Goal: Information Seeking & Learning: Learn about a topic

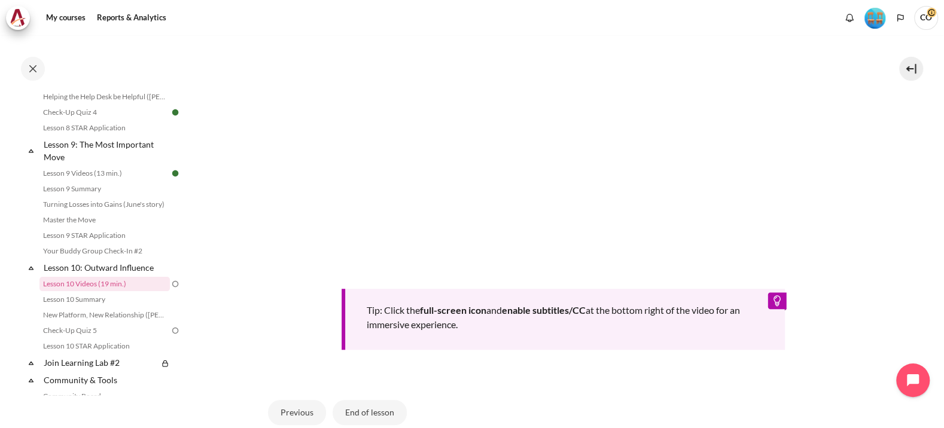
scroll to position [451, 0]
click at [341, 398] on button "End of lesson" at bounding box center [369, 410] width 74 height 25
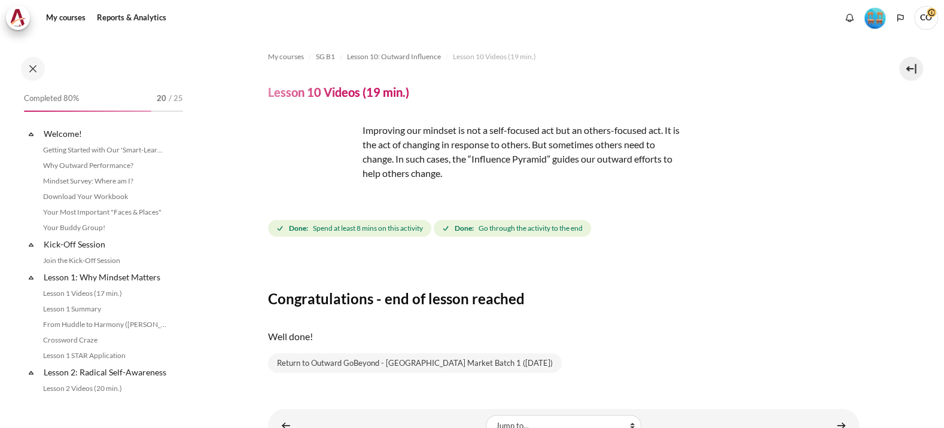
scroll to position [951, 0]
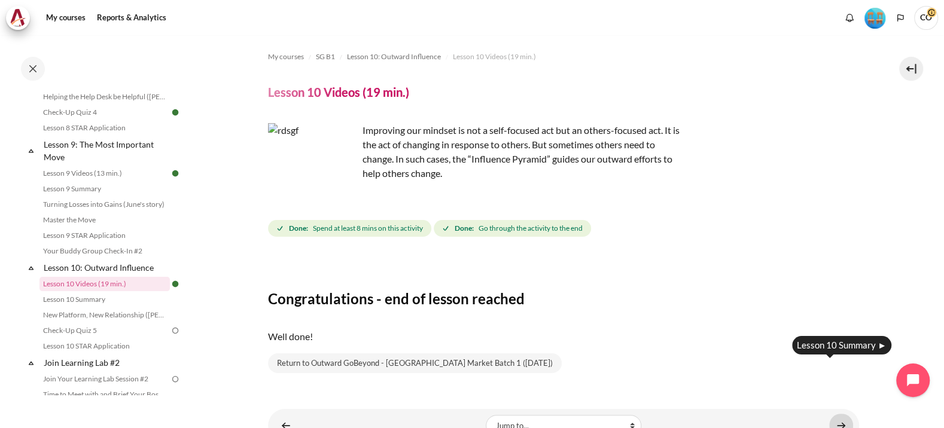
click at [844, 414] on link "Content" at bounding box center [841, 425] width 24 height 23
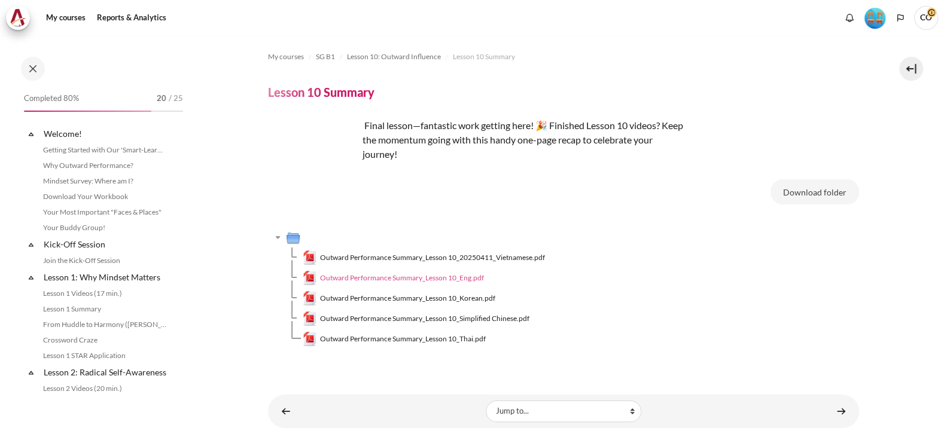
scroll to position [966, 0]
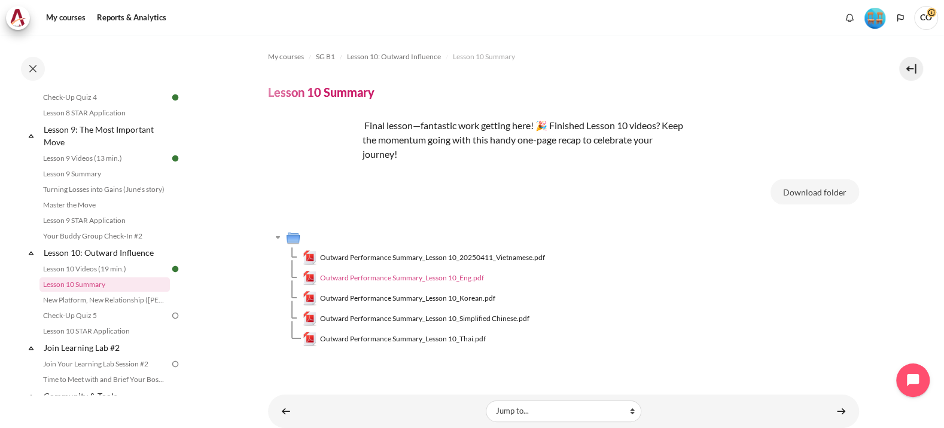
click at [390, 273] on span "Outward Performance Summary_Lesson 10_Eng.pdf" at bounding box center [402, 278] width 164 height 11
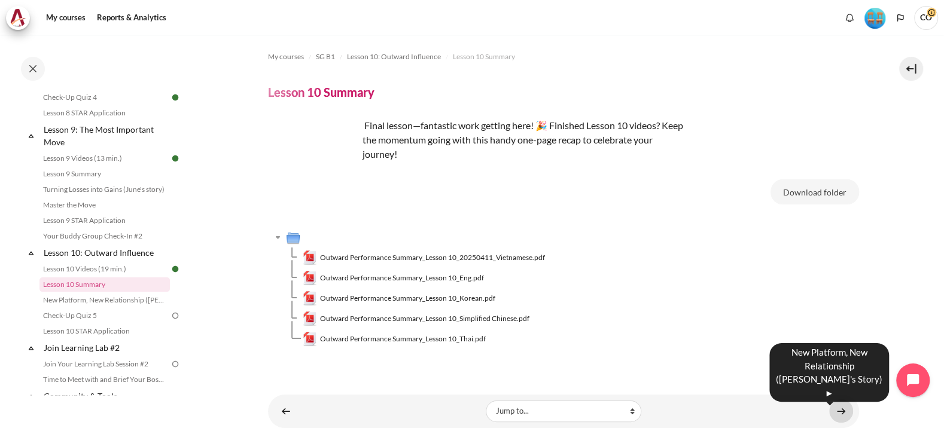
click at [837, 399] on link "Content" at bounding box center [841, 410] width 24 height 23
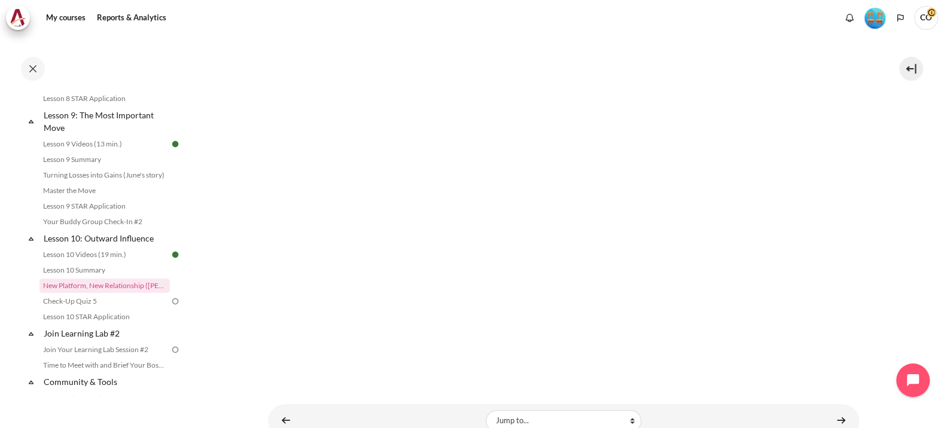
scroll to position [188, 0]
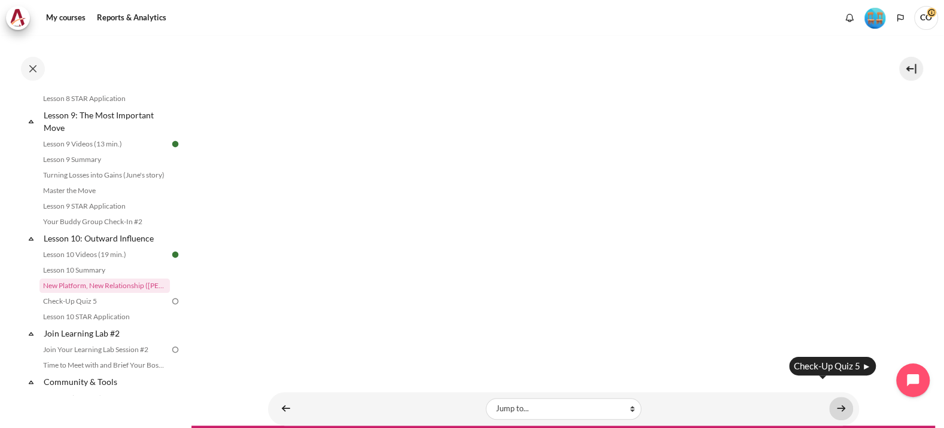
click at [832, 397] on link "Content" at bounding box center [841, 408] width 24 height 23
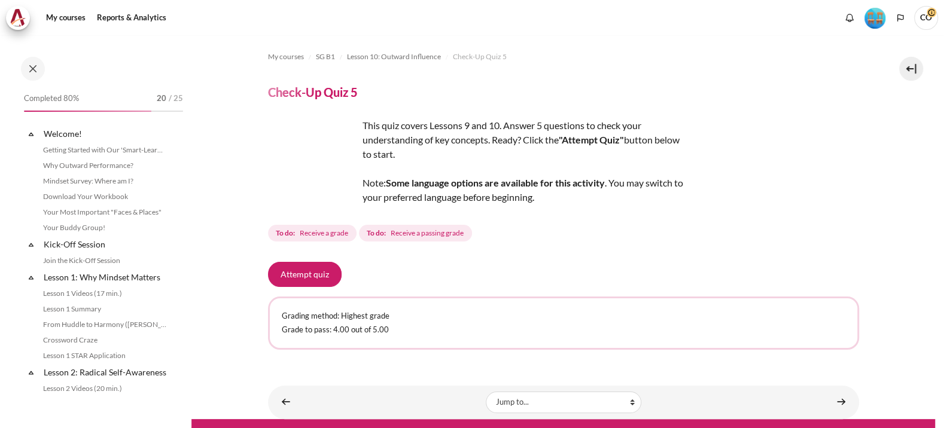
scroll to position [996, 0]
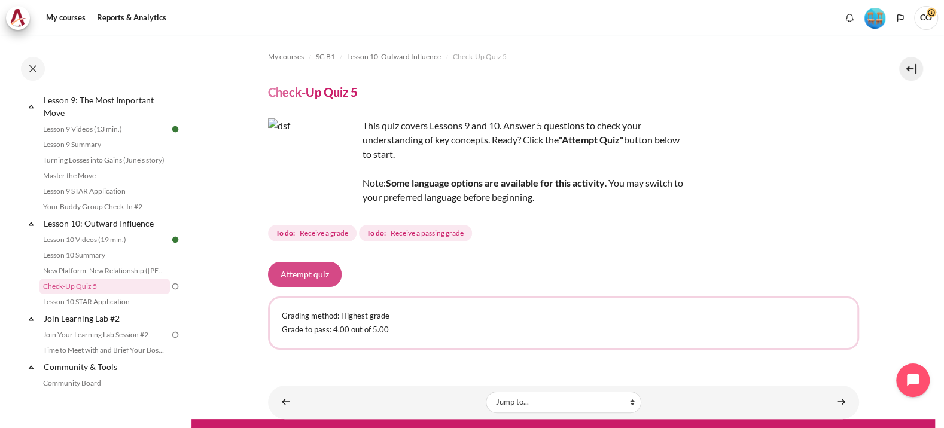
click at [306, 262] on button "Attempt quiz" at bounding box center [305, 274] width 74 height 25
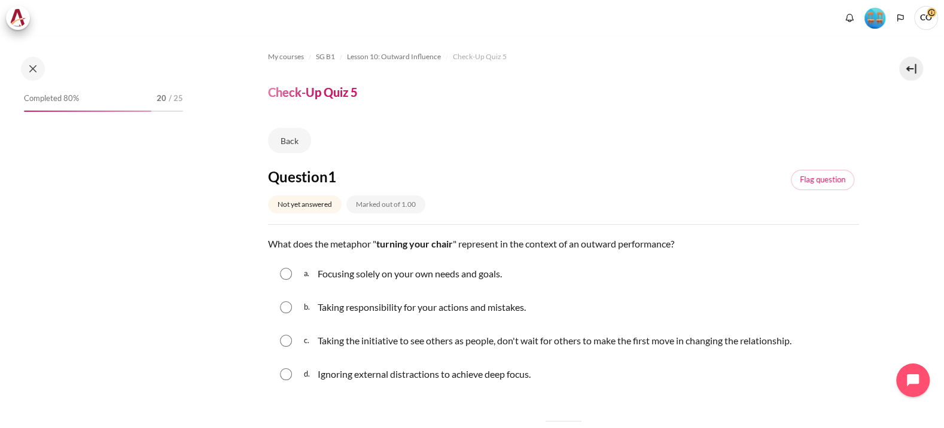
scroll to position [996, 0]
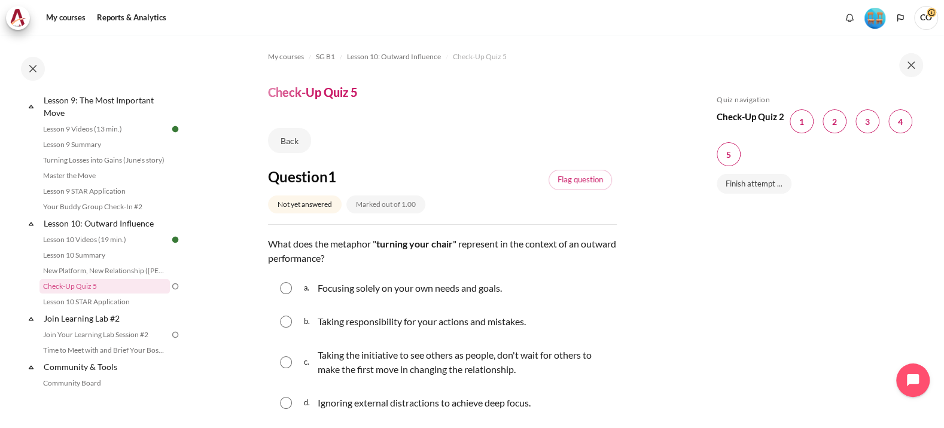
click at [284, 356] on input "Content" at bounding box center [286, 362] width 12 height 12
radio input "true"
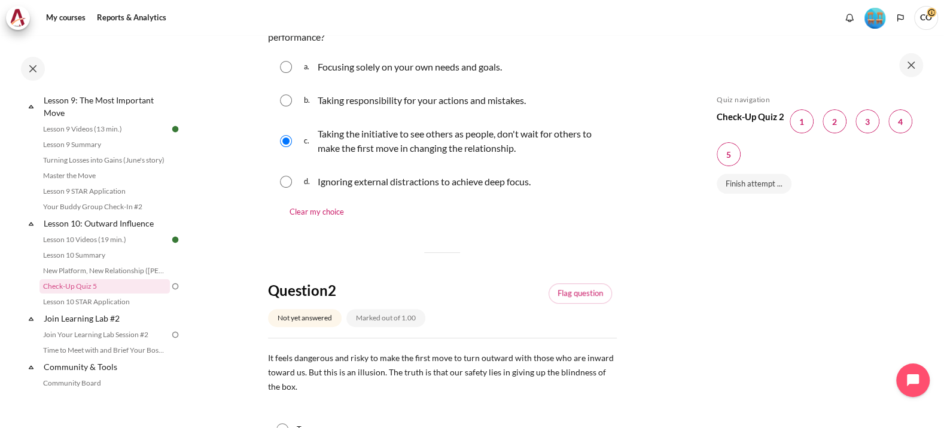
scroll to position [224, 0]
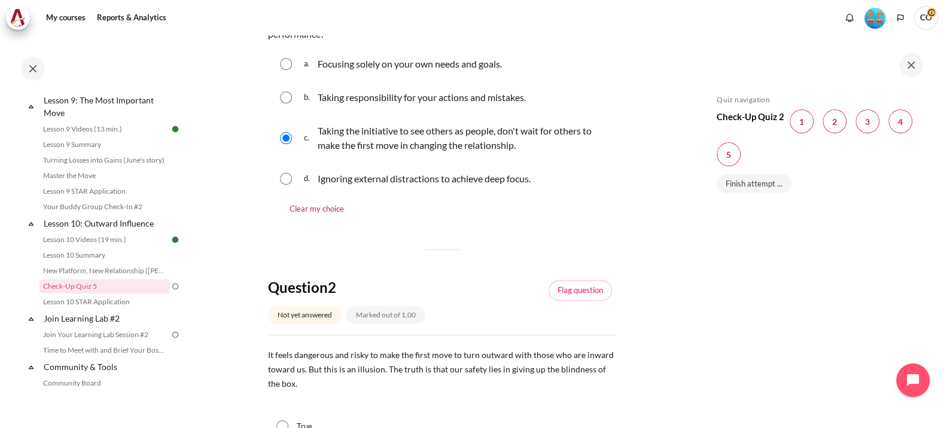
radio input "true"
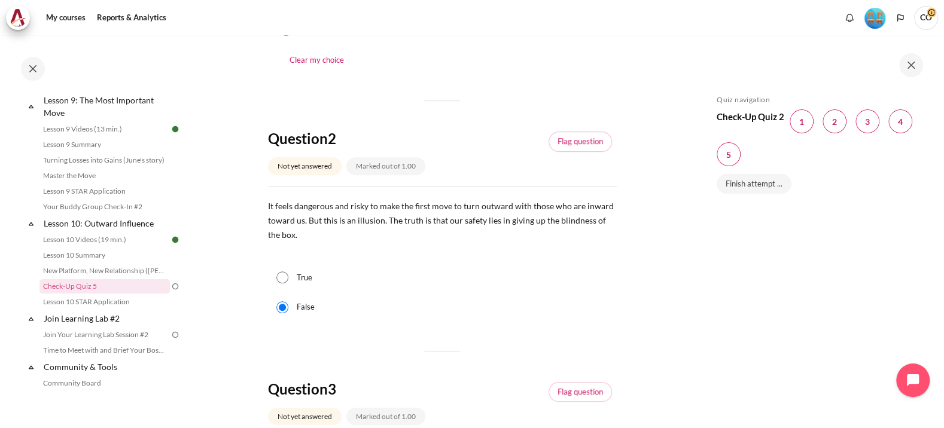
scroll to position [448, 0]
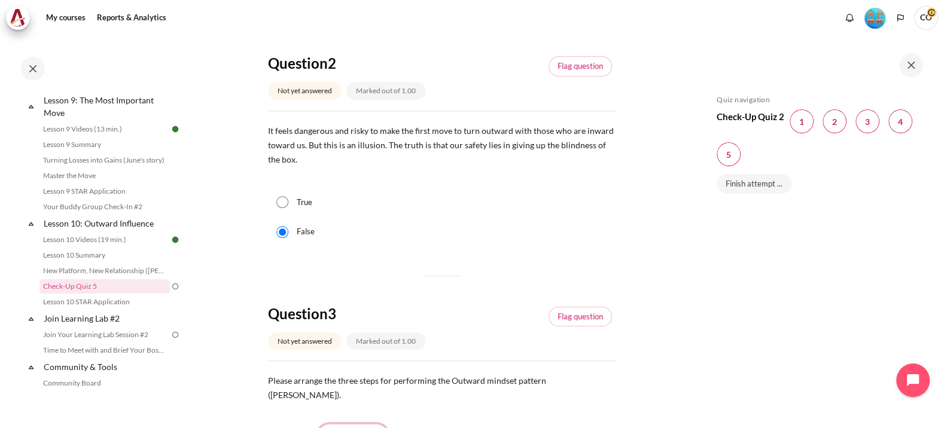
click at [349, 424] on select "Choose... Step 3 Step 2 Step 1" at bounding box center [353, 436] width 71 height 25
select select "3"
click at [318, 424] on select "Choose... Step 3 Step 2 Step 1" at bounding box center [353, 436] width 71 height 25
select select "2"
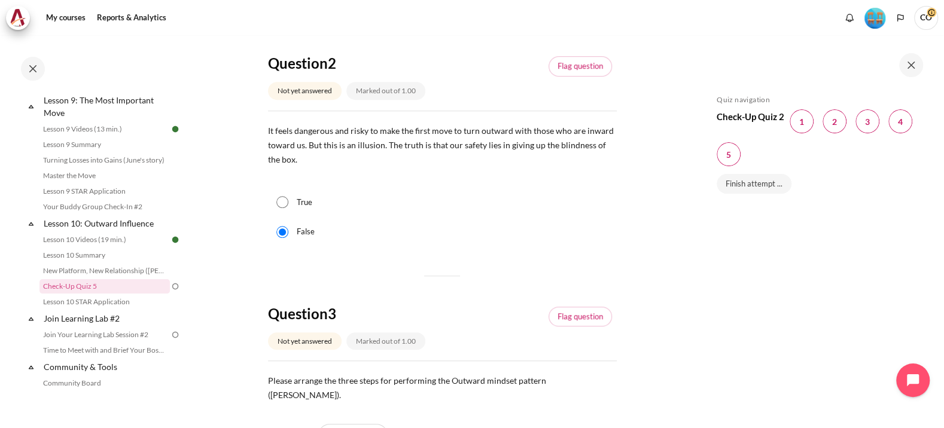
select select "1"
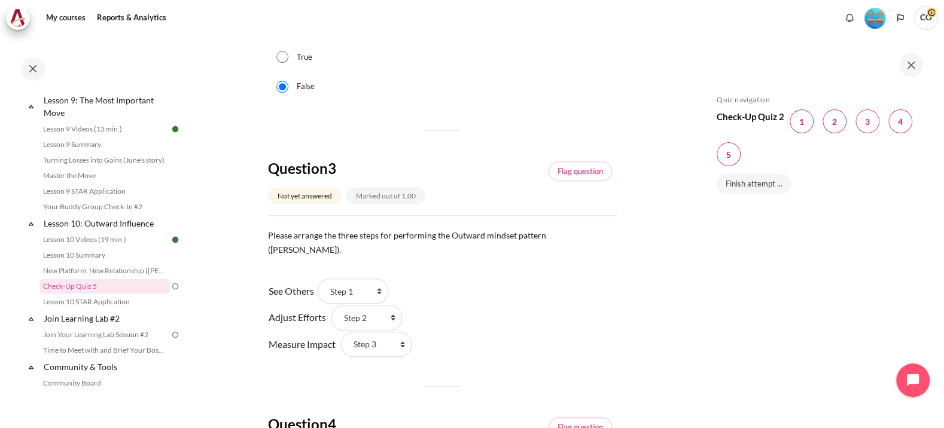
scroll to position [597, 0]
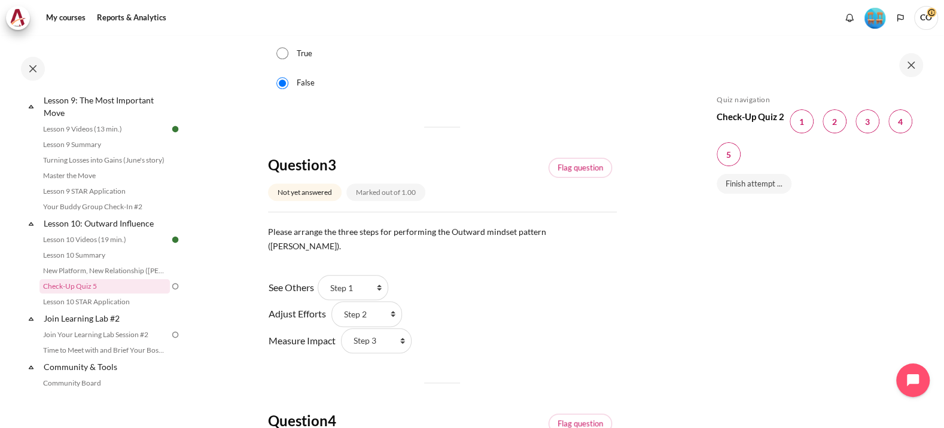
select select "3"
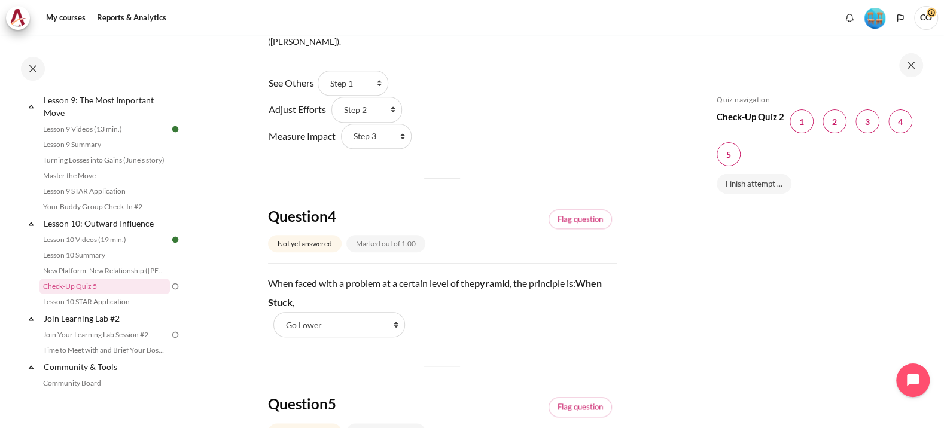
scroll to position [822, 0]
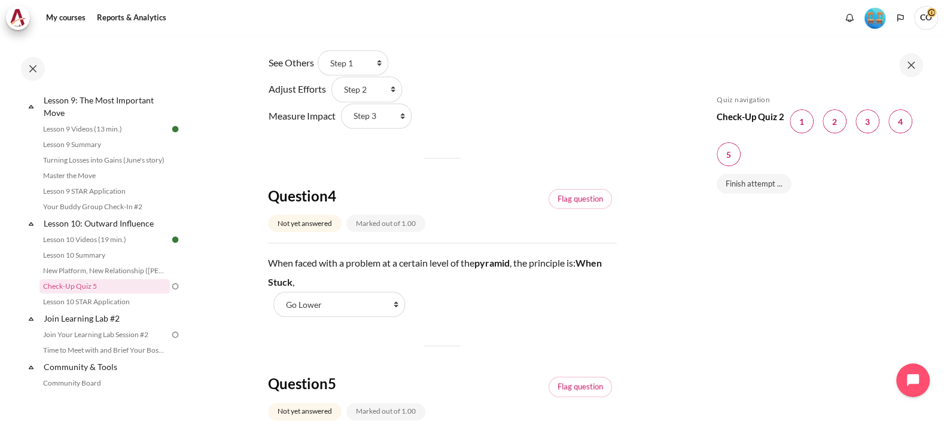
radio input "true"
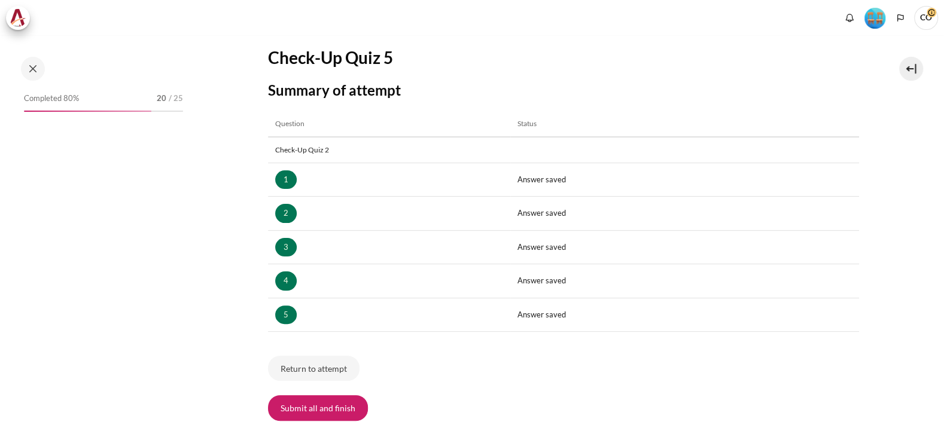
scroll to position [996, 0]
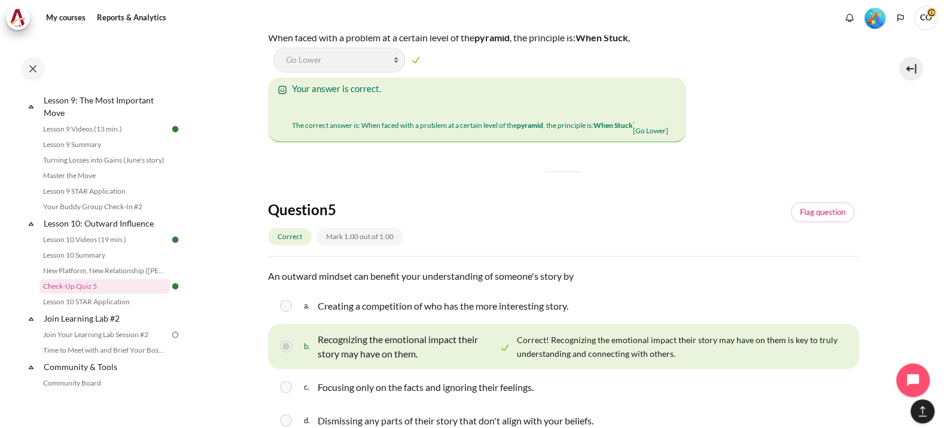
scroll to position [1788, 0]
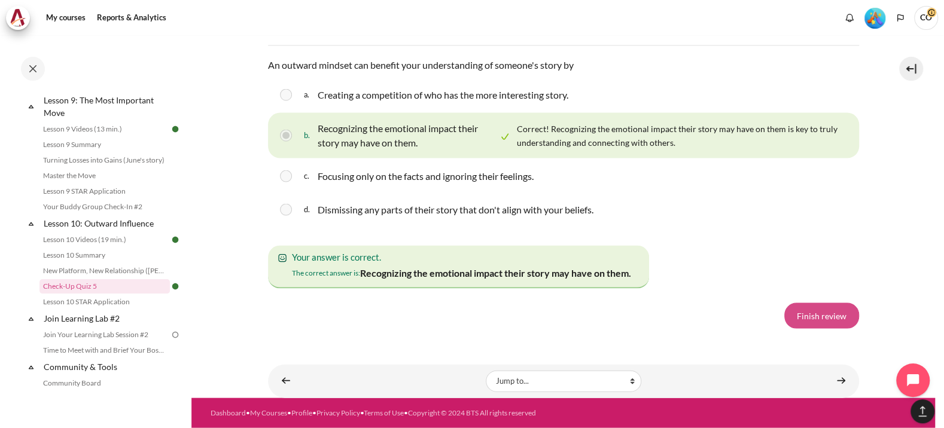
click at [799, 323] on link "Finish review" at bounding box center [821, 315] width 75 height 25
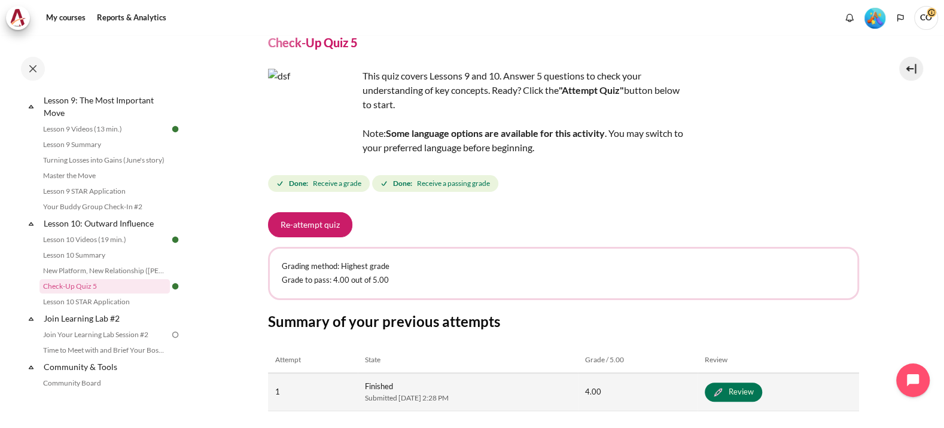
scroll to position [72, 0]
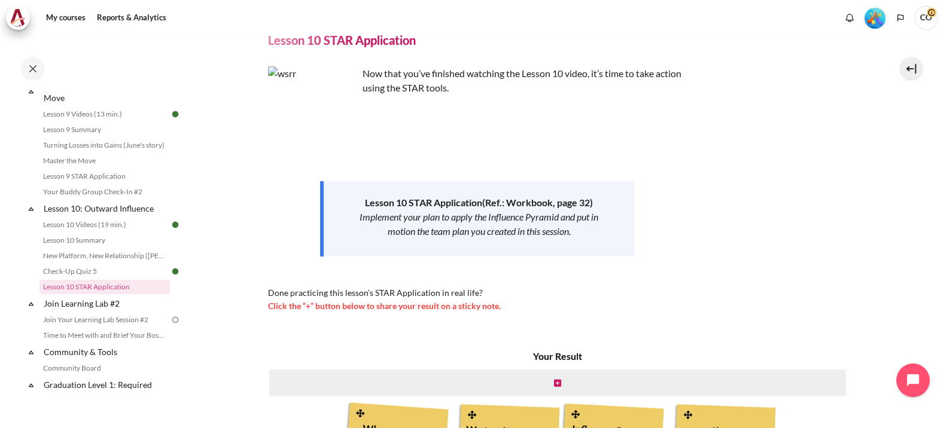
scroll to position [74, 0]
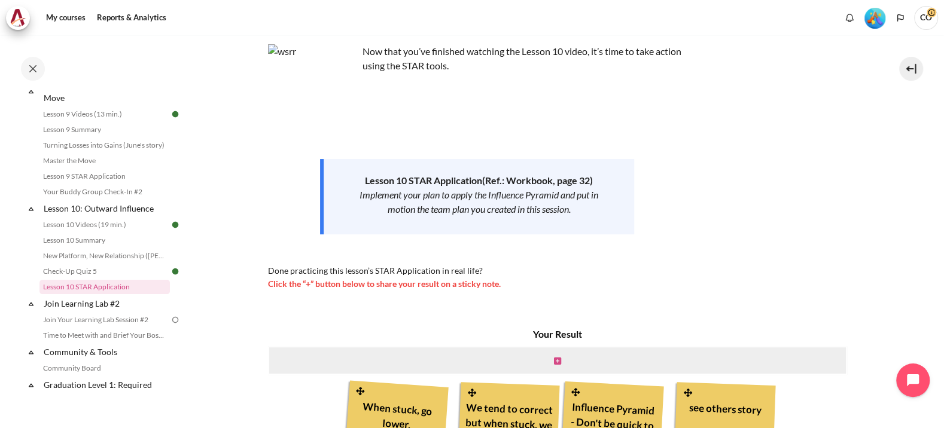
click at [554, 357] on icon "Content" at bounding box center [557, 361] width 7 height 8
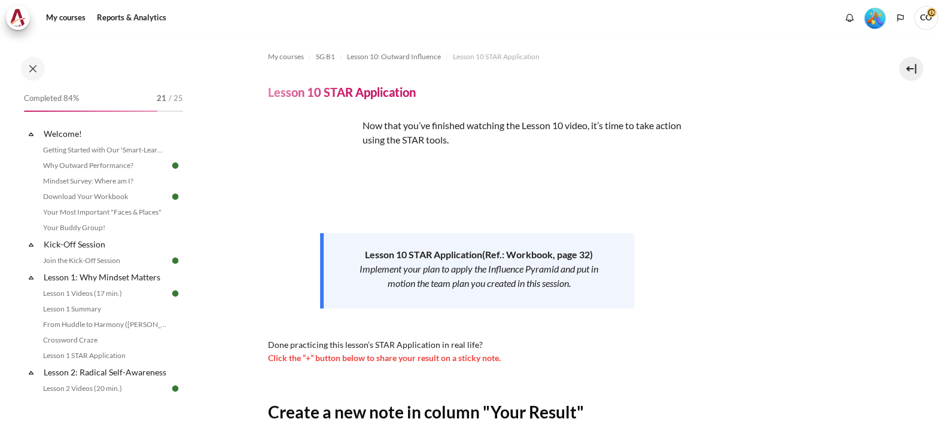
scroll to position [1011, 0]
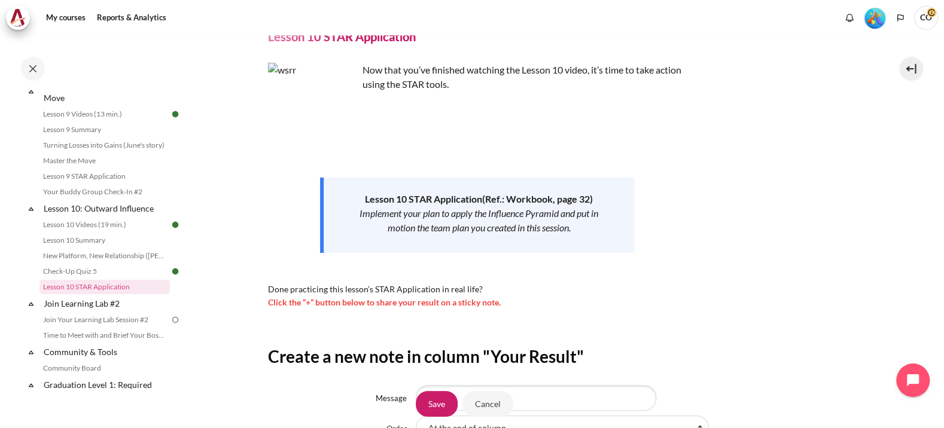
scroll to position [74, 0]
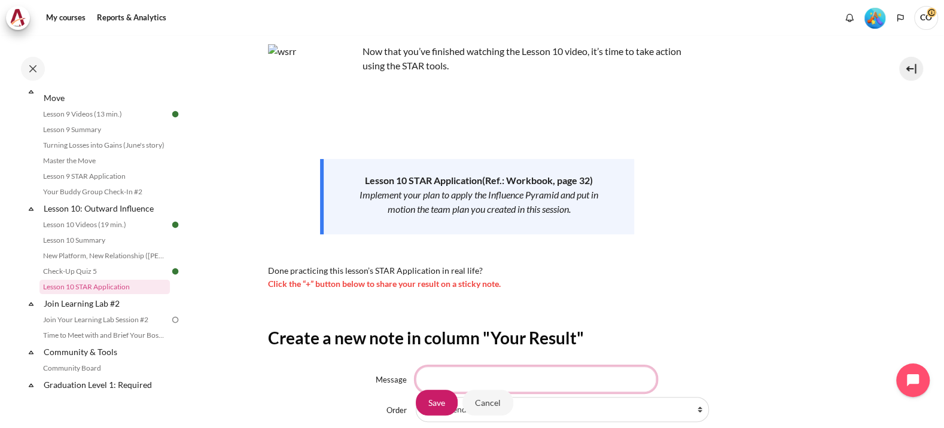
click at [471, 367] on input "Message" at bounding box center [536, 379] width 240 height 25
type input "always work from bottom up and if stuck go lower or even break into smaller pie…"
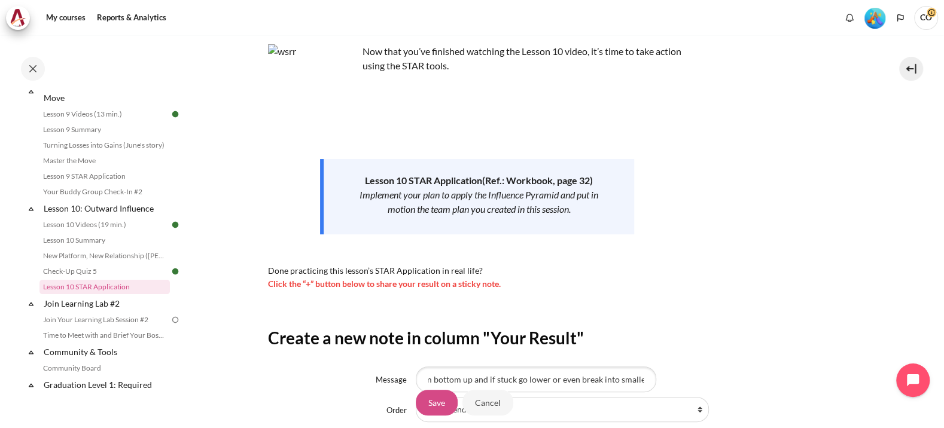
scroll to position [0, 0]
click at [426, 390] on input "Save" at bounding box center [437, 402] width 42 height 25
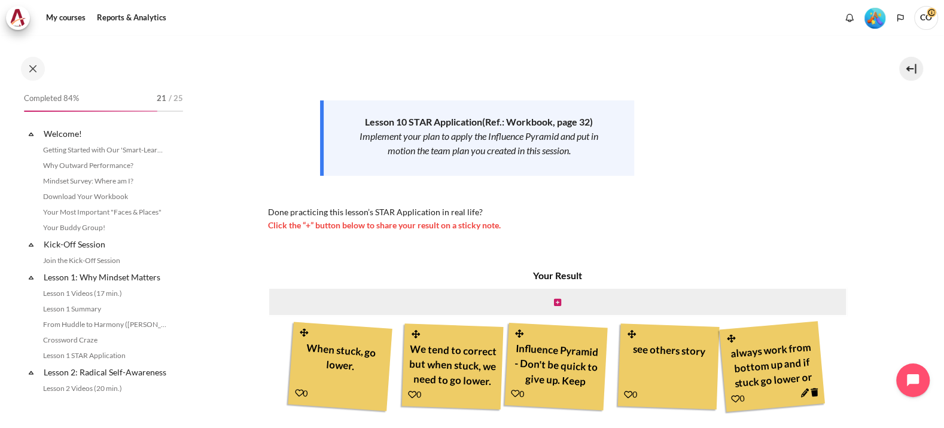
scroll to position [1011, 0]
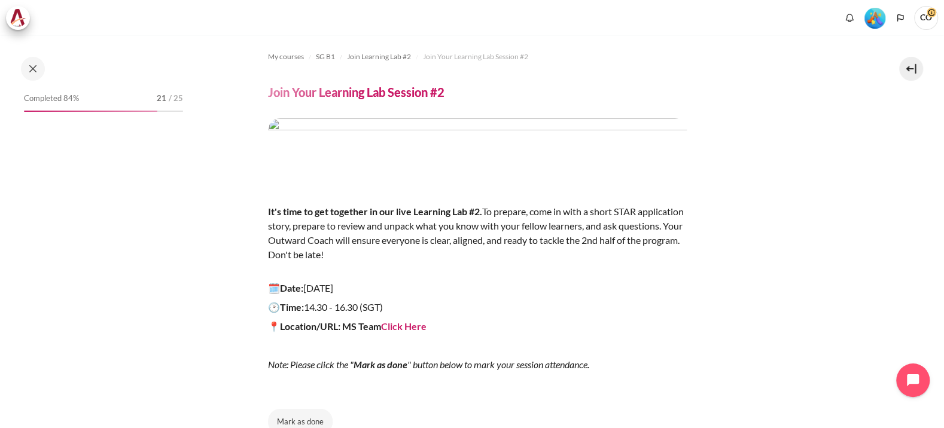
scroll to position [1042, 0]
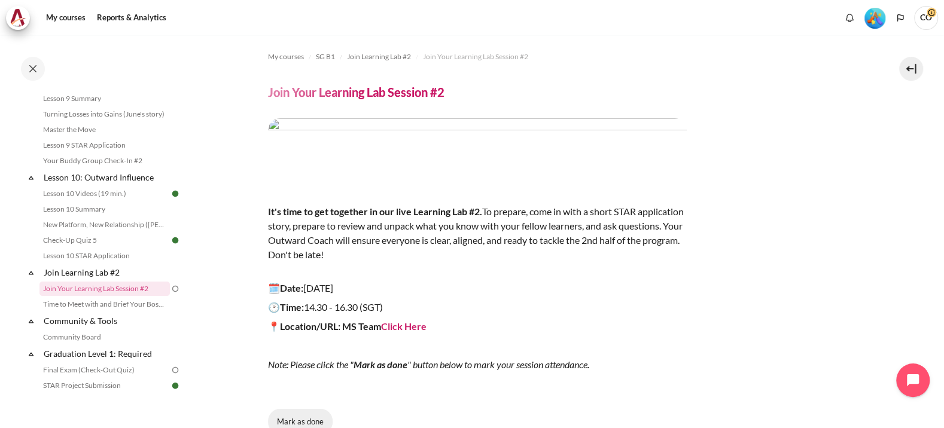
click at [298, 409] on button "Mark as done" at bounding box center [300, 421] width 65 height 25
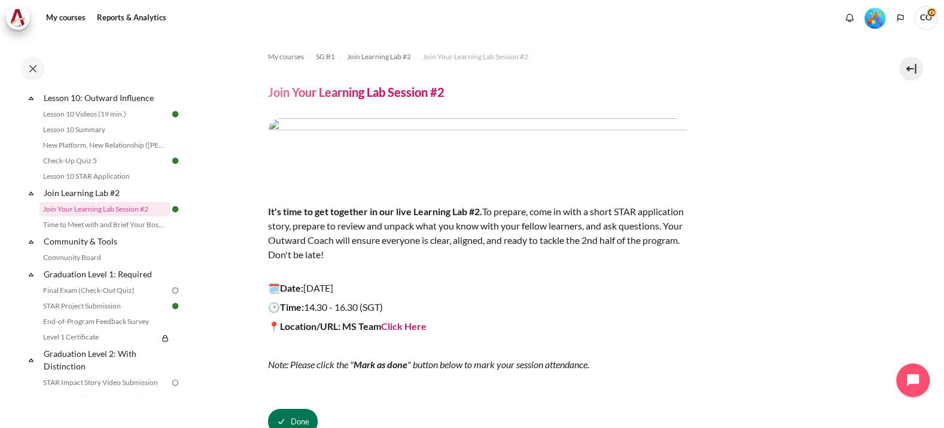
scroll to position [49, 0]
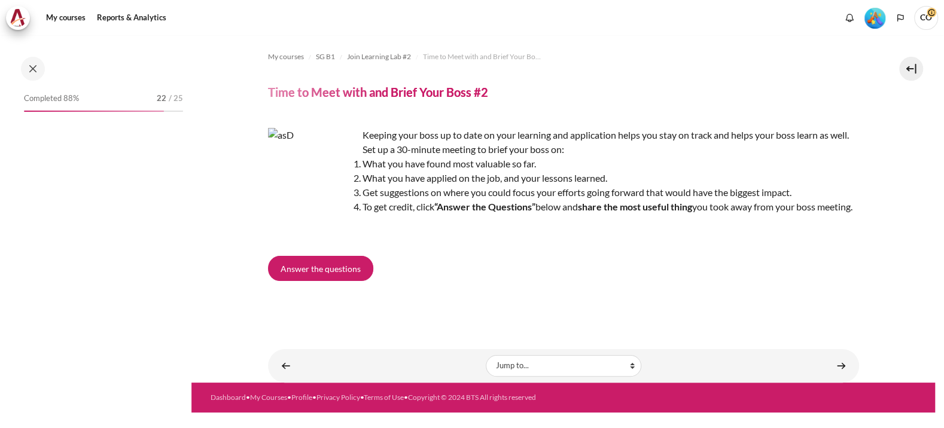
scroll to position [1057, 0]
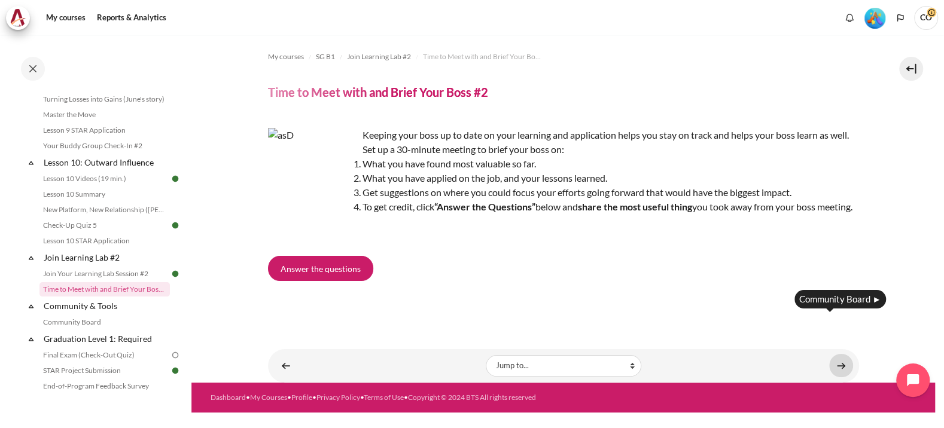
click at [842, 354] on link "Content" at bounding box center [841, 365] width 24 height 23
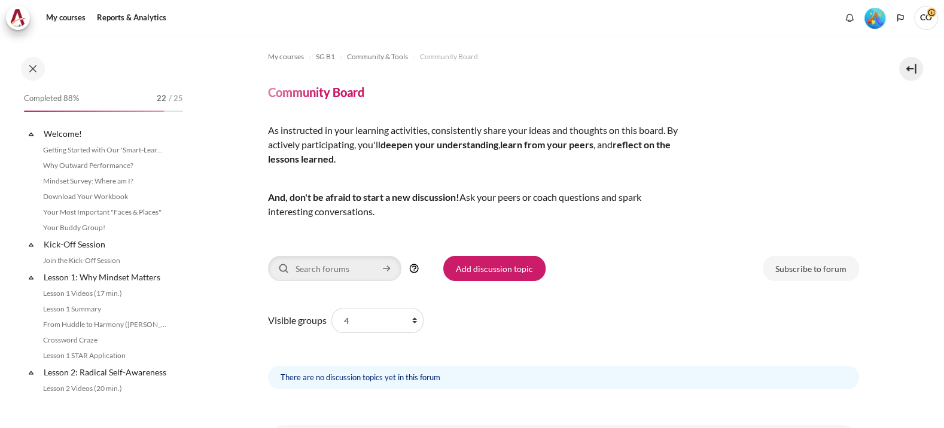
scroll to position [1089, 0]
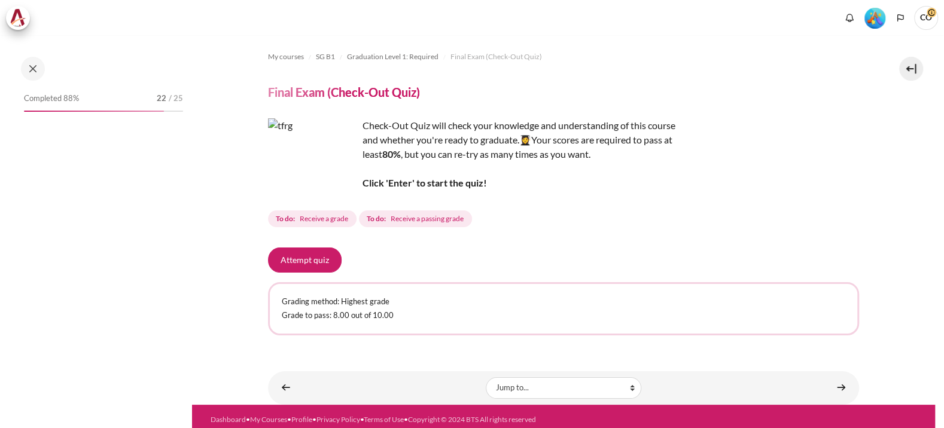
scroll to position [1121, 0]
